Goal: Task Accomplishment & Management: Use online tool/utility

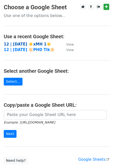
click at [20, 44] on strong "12 | [DATE] ☀️xMH 1☀️" at bounding box center [28, 44] width 48 height 5
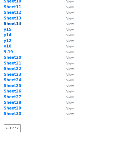
scroll to position [79, 0]
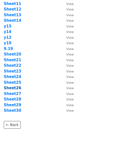
click at [14, 89] on strong "Sheet26" at bounding box center [13, 88] width 18 height 5
click at [14, 88] on strong "Sheet26" at bounding box center [13, 88] width 18 height 5
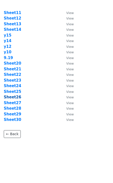
scroll to position [65, 0]
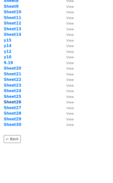
click at [10, 102] on strong "Sheet26" at bounding box center [13, 102] width 18 height 5
click at [14, 102] on strong "Sheet26" at bounding box center [13, 102] width 18 height 5
click at [17, 103] on strong "Sheet26" at bounding box center [13, 102] width 18 height 5
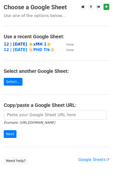
click at [28, 44] on strong "12 | [DATE] ☀️xMH 1☀️" at bounding box center [28, 44] width 48 height 5
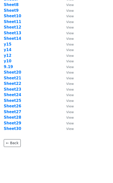
scroll to position [65, 0]
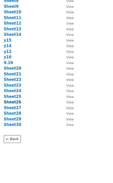
click at [13, 104] on strong "Sheet26" at bounding box center [13, 102] width 18 height 5
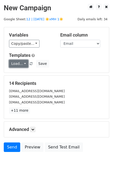
click at [20, 65] on link "Load..." at bounding box center [18, 64] width 19 height 8
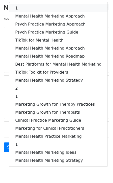
click at [38, 8] on link "1" at bounding box center [58, 8] width 98 height 8
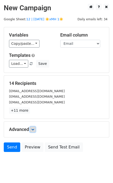
click at [34, 130] on icon at bounding box center [32, 129] width 3 height 3
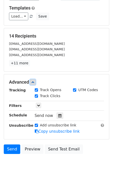
scroll to position [57, 0]
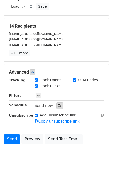
click at [61, 105] on div at bounding box center [60, 105] width 7 height 7
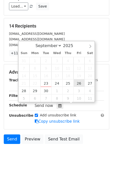
type input "2025-09-26 12:00"
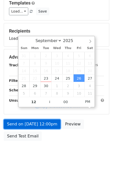
click at [43, 123] on link "Send on Sep 26 at 12:00pm" at bounding box center [32, 124] width 57 height 10
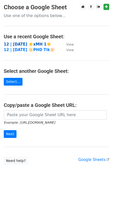
click at [22, 42] on strong "12 | [DATE] ☀️xMH 1☀️" at bounding box center [28, 44] width 48 height 5
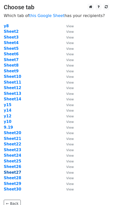
click at [16, 171] on strong "Sheet27" at bounding box center [13, 172] width 18 height 5
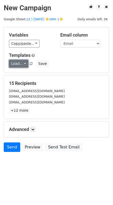
click at [20, 64] on link "Load..." at bounding box center [18, 64] width 19 height 8
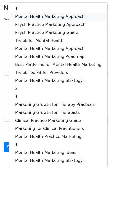
click at [45, 14] on link "Mental Health Marketing Approach" at bounding box center [58, 17] width 98 height 8
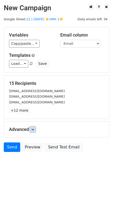
click at [34, 127] on link at bounding box center [33, 130] width 6 height 6
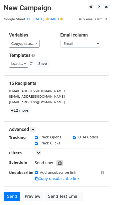
click at [58, 161] on icon at bounding box center [59, 163] width 3 height 4
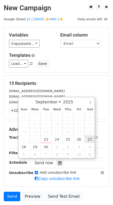
type input "2025-09-27 12:00"
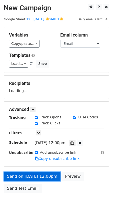
click at [42, 176] on link "Send on Sep 27 at 12:00pm" at bounding box center [32, 177] width 57 height 10
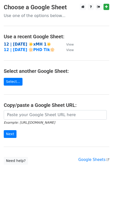
click at [33, 43] on strong "12 | [DATE] ☀️xMH 1☀️" at bounding box center [28, 44] width 48 height 5
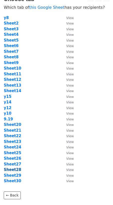
scroll to position [8, 0]
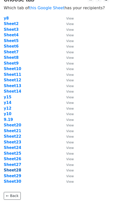
click at [15, 169] on strong "Sheet28" at bounding box center [13, 170] width 18 height 5
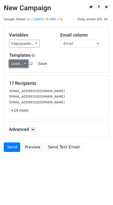
click at [14, 65] on link "Load..." at bounding box center [18, 64] width 19 height 8
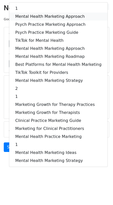
click at [25, 18] on link "Mental Health Marketing Approach" at bounding box center [58, 17] width 98 height 8
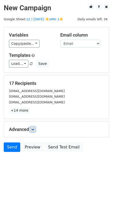
click at [33, 128] on icon at bounding box center [32, 129] width 3 height 3
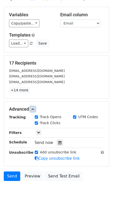
scroll to position [37, 0]
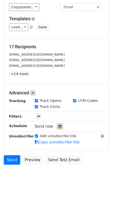
click at [58, 125] on icon at bounding box center [59, 127] width 3 height 4
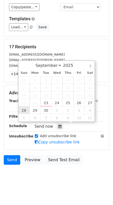
type input "[DATE] 12:00"
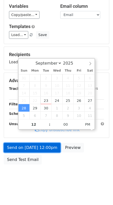
click at [28, 143] on link "Send on [DATE] 12:00pm" at bounding box center [32, 148] width 57 height 10
